Goal: Ask a question

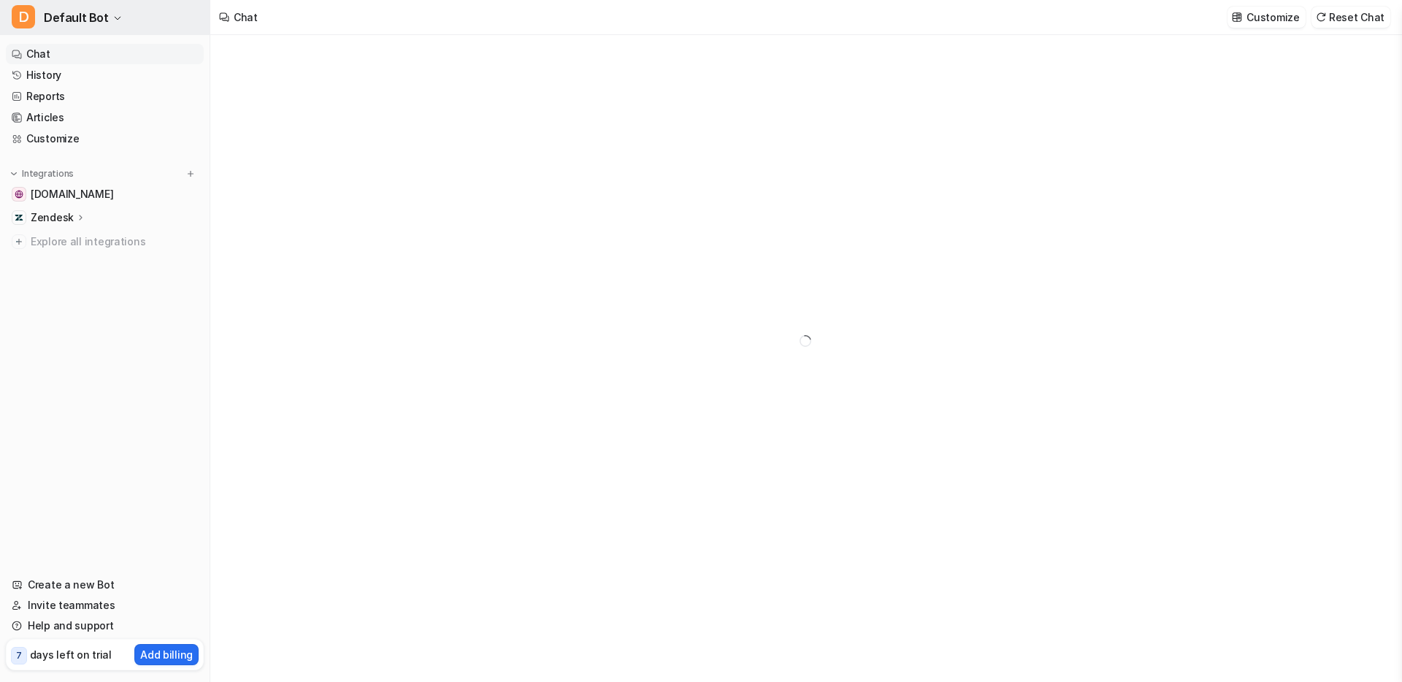
type textarea "**********"
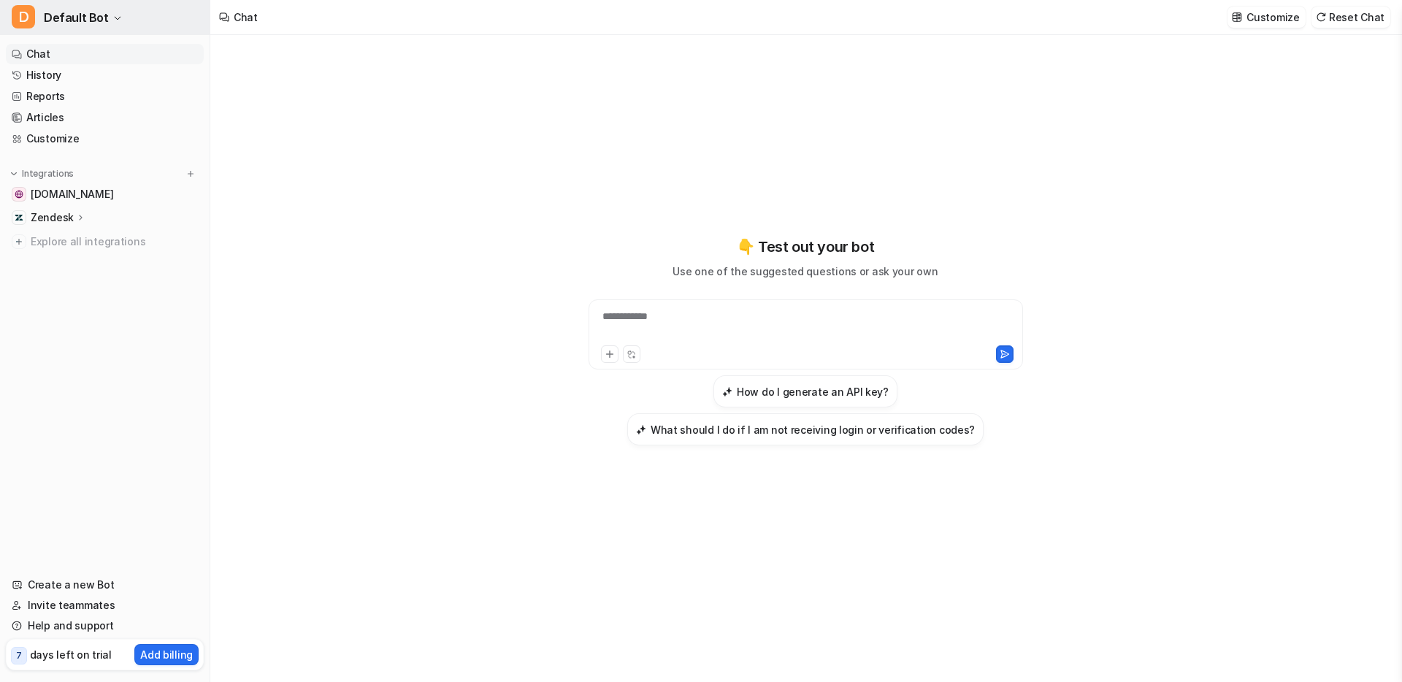
click at [115, 19] on icon "button" at bounding box center [117, 18] width 9 height 9
